Goal: Transaction & Acquisition: Subscribe to service/newsletter

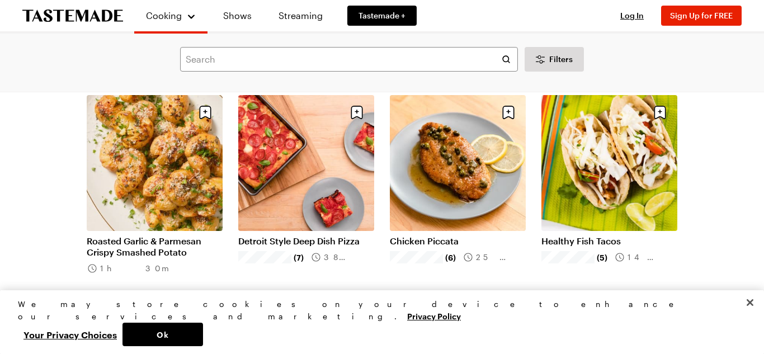
scroll to position [734, 0]
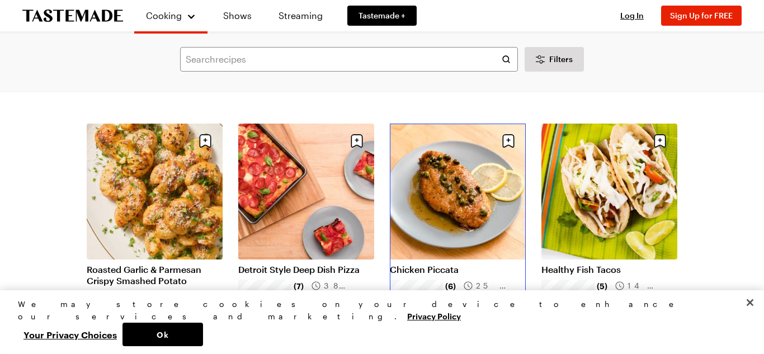
click at [423, 264] on link "Chicken Piccata" at bounding box center [458, 269] width 136 height 11
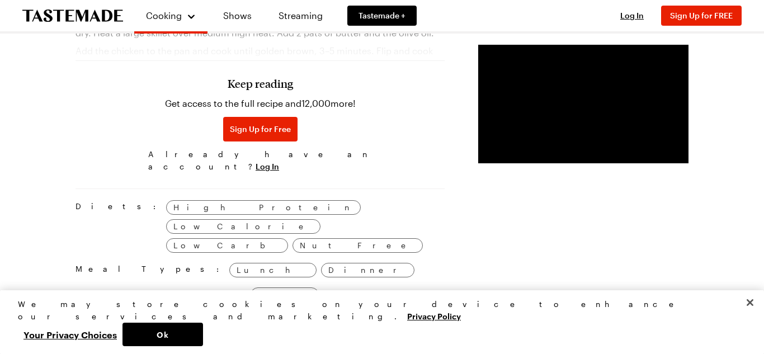
scroll to position [700, 0]
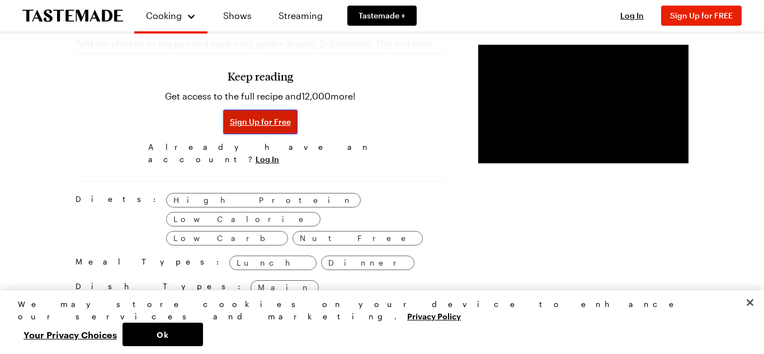
click at [230, 116] on span "Sign Up for Free" at bounding box center [260, 121] width 61 height 11
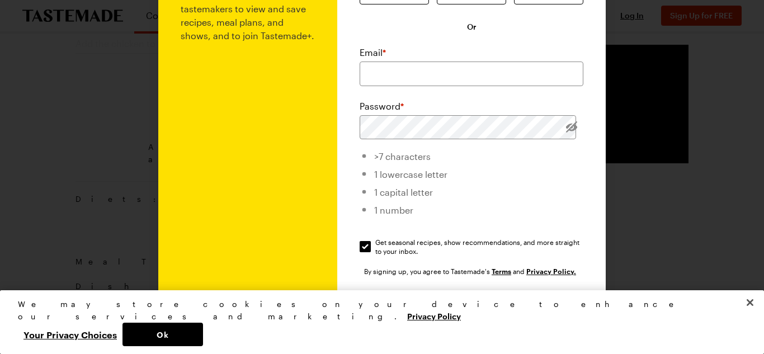
scroll to position [98, 0]
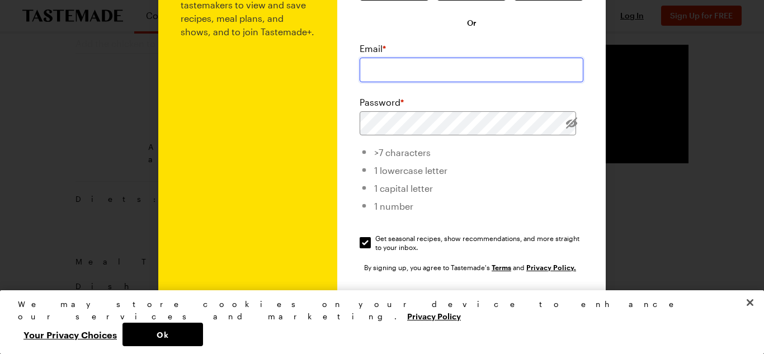
click at [410, 66] on input "email" at bounding box center [472, 70] width 224 height 25
type input "[EMAIL_ADDRESS][DOMAIN_NAME]"
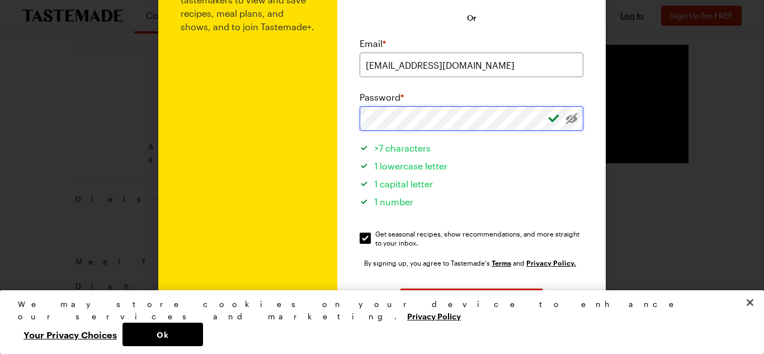
scroll to position [115, 0]
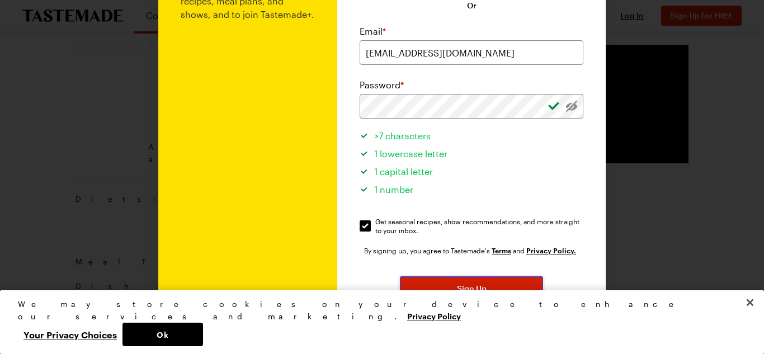
click at [483, 294] on span "Sign Up" at bounding box center [472, 288] width 30 height 11
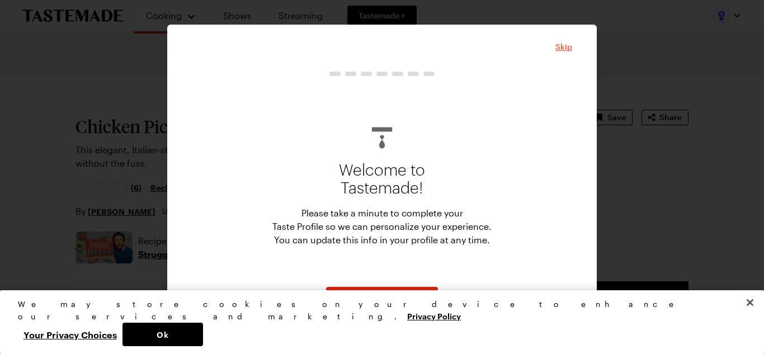
click at [564, 48] on span "Skip" at bounding box center [564, 46] width 17 height 11
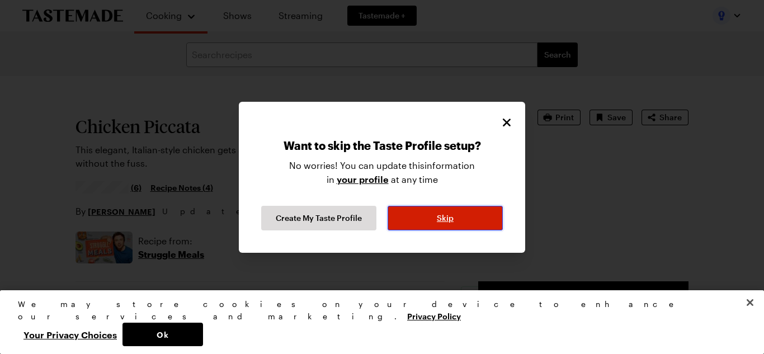
click at [441, 222] on span "Skip" at bounding box center [445, 218] width 17 height 11
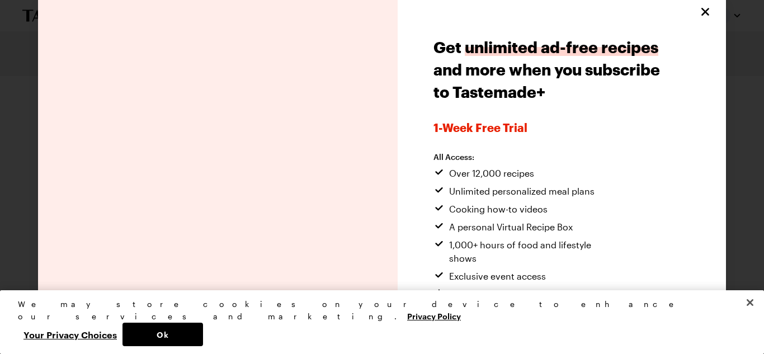
scroll to position [72, 0]
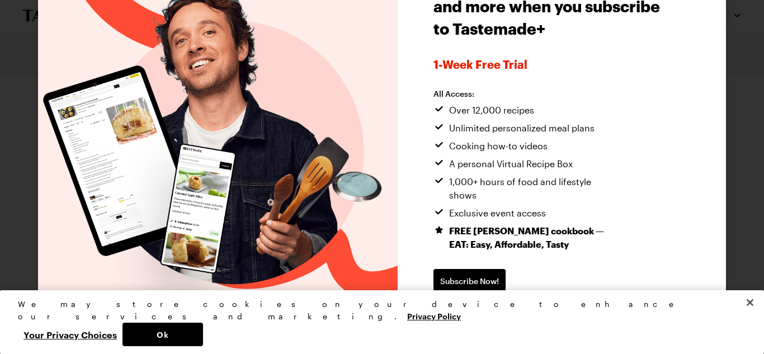
click at [480, 312] on span "Continue without subscribing" at bounding box center [491, 317] width 114 height 11
type textarea "x"
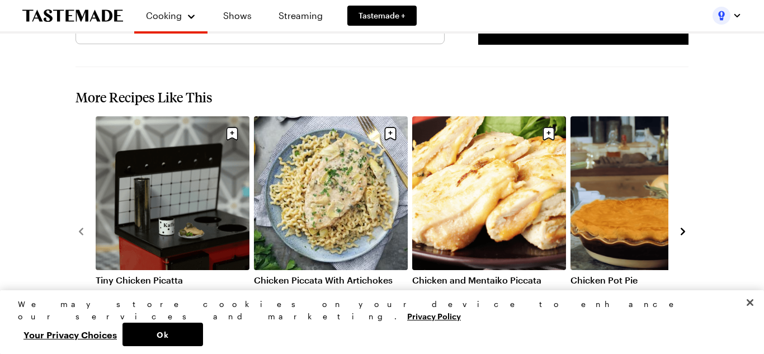
scroll to position [1807, 0]
